Goal: Task Accomplishment & Management: Use online tool/utility

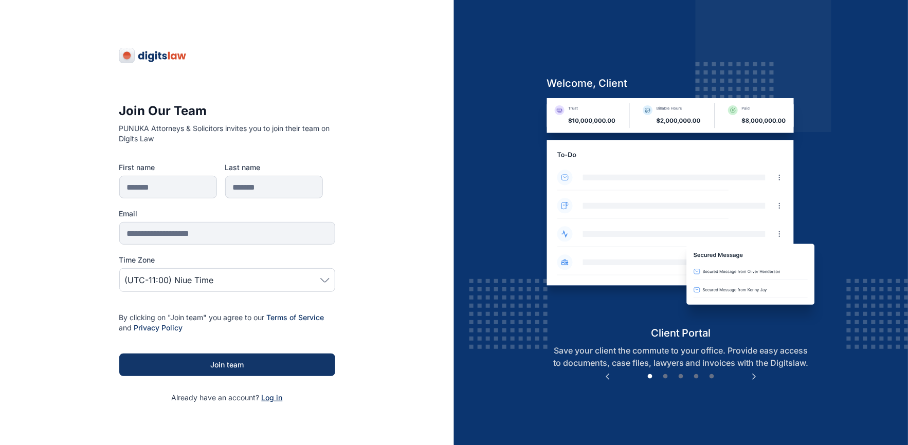
click at [270, 398] on span "Log in" at bounding box center [272, 397] width 21 height 9
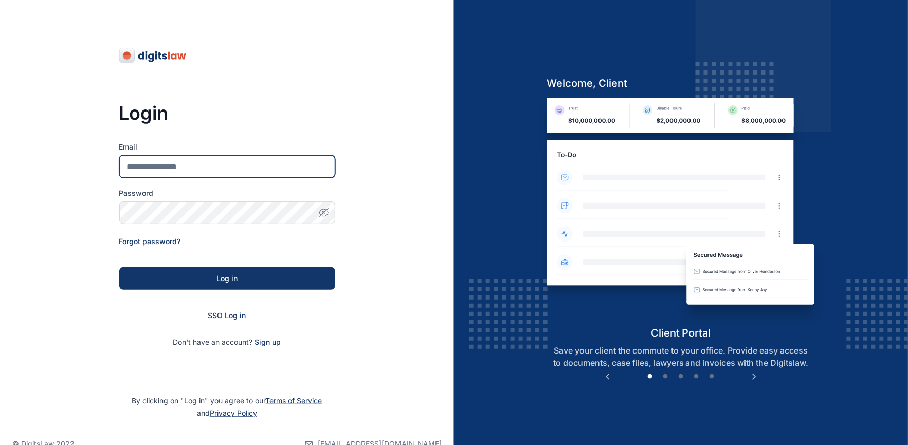
type input "**********"
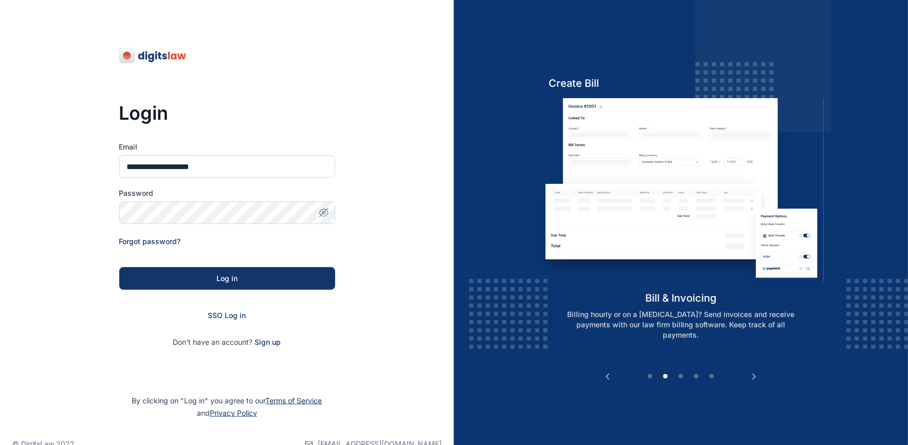
click at [324, 209] on icon "button" at bounding box center [322, 212] width 7 height 6
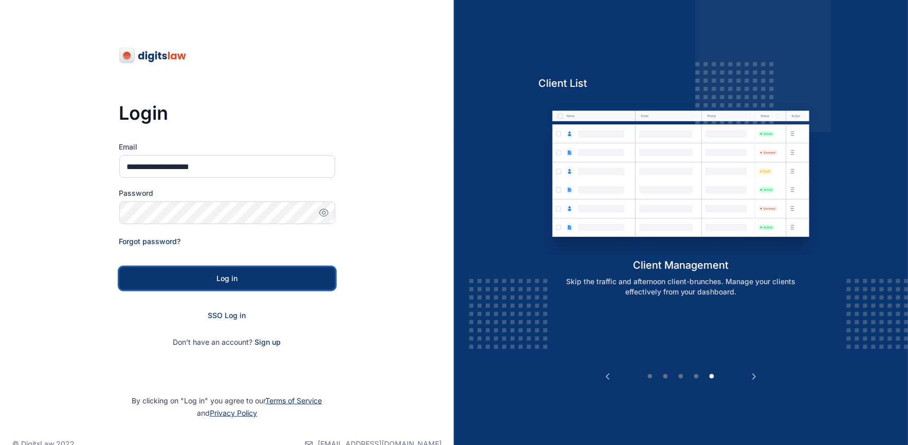
click at [227, 281] on div "Log in" at bounding box center [227, 278] width 183 height 10
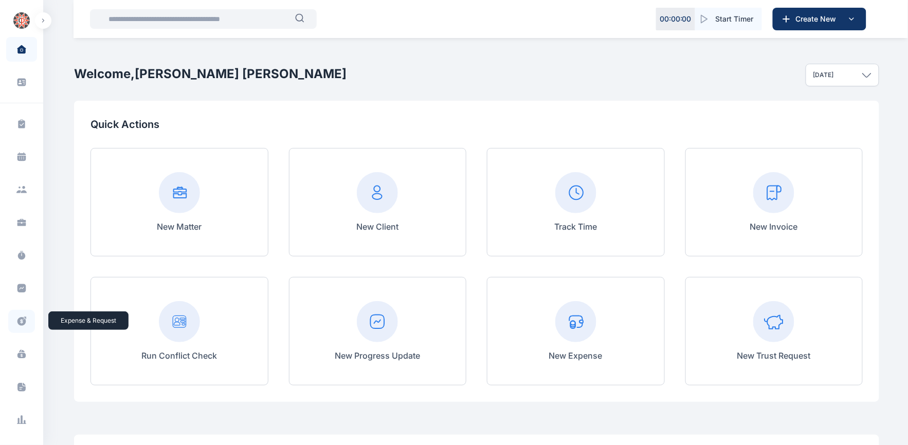
click at [21, 320] on icon at bounding box center [21, 321] width 9 height 9
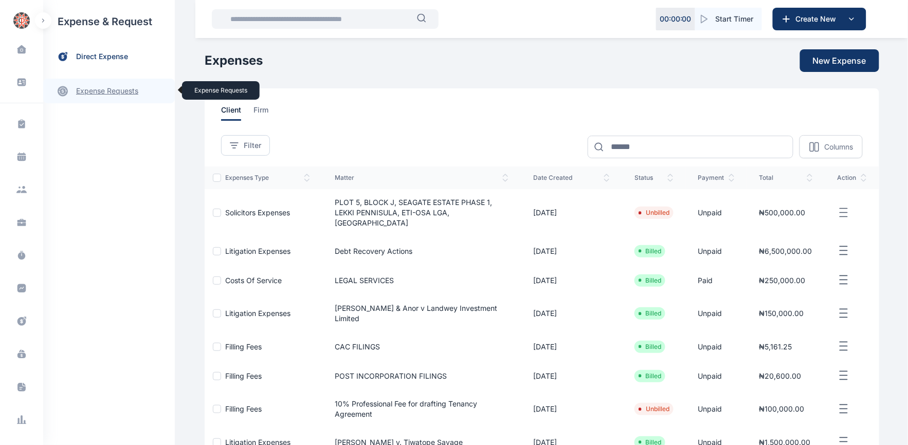
click at [116, 93] on link "expense requests expense requests" at bounding box center [109, 91] width 132 height 25
click at [112, 124] on span "Expense Request Expense Request" at bounding box center [123, 128] width 93 height 20
